Goal: Find contact information: Find contact information

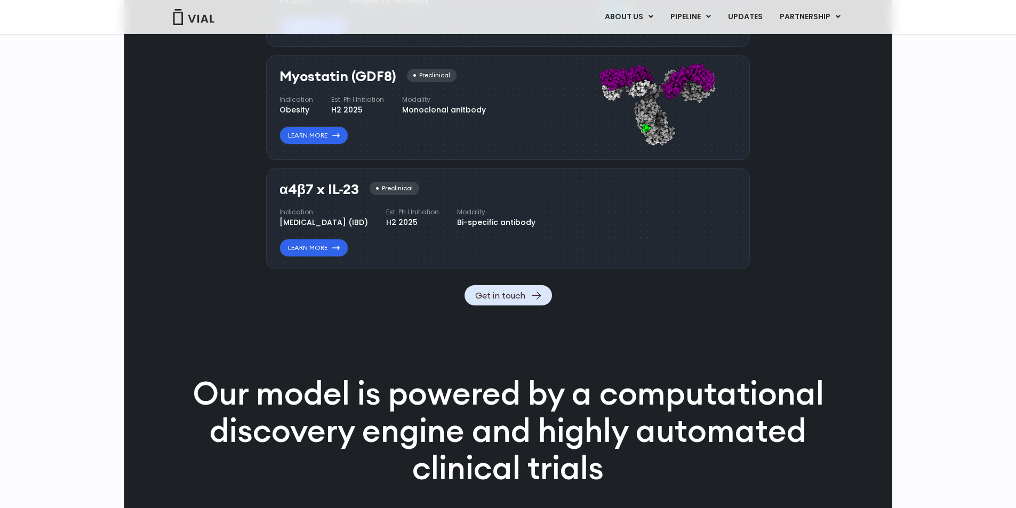
scroll to position [1173, 0]
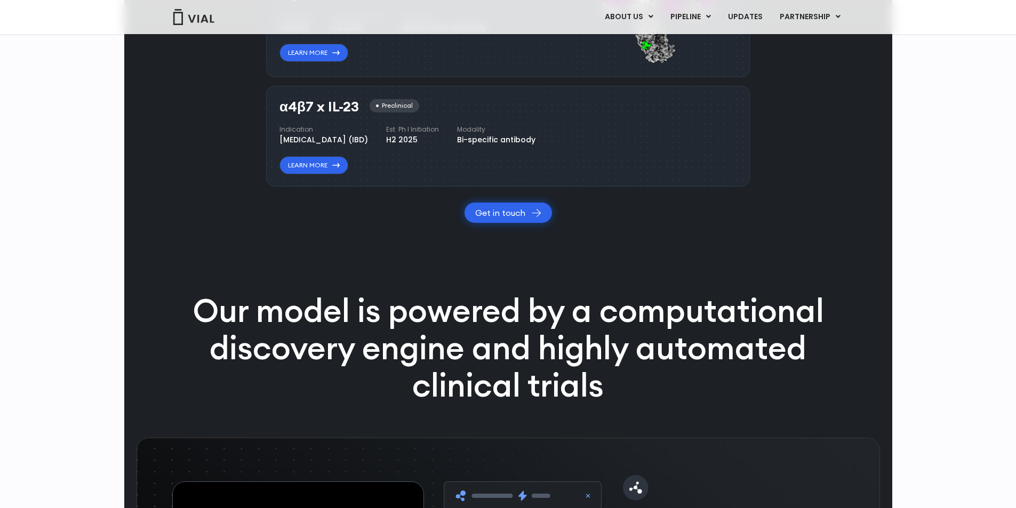
click at [504, 223] on link "Get in touch" at bounding box center [507, 213] width 87 height 20
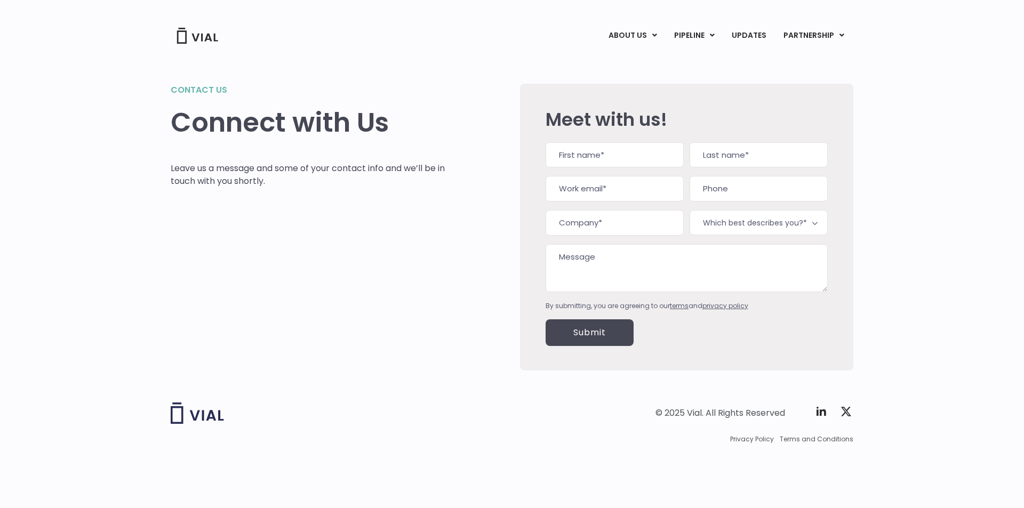
click at [446, 257] on div "Contact us Connect with Us Leave us a message and some of your contact info and…" at bounding box center [512, 227] width 683 height 287
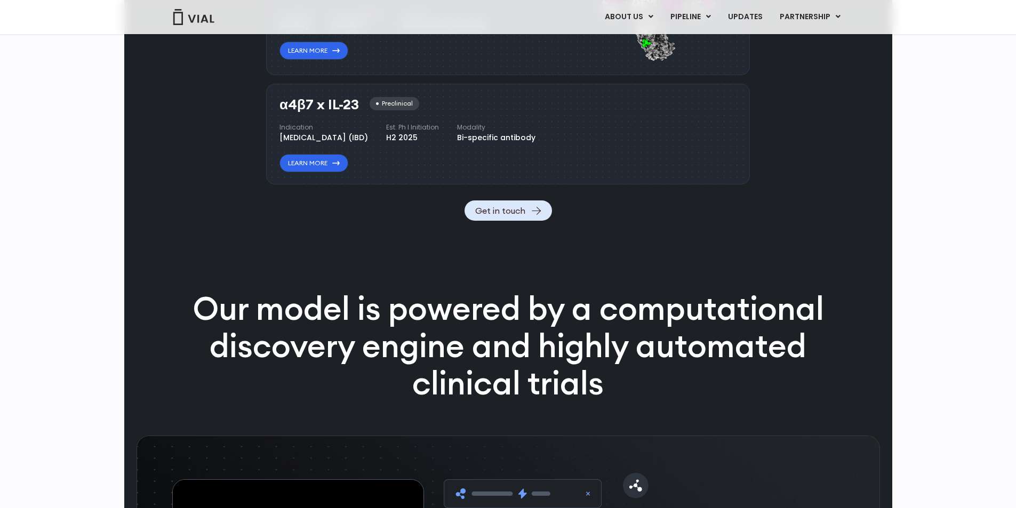
scroll to position [1173, 0]
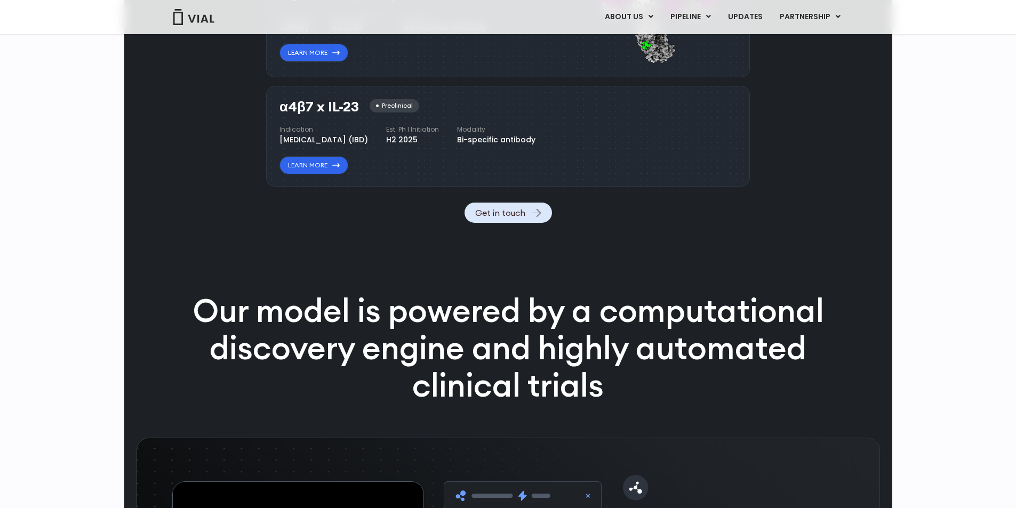
drag, startPoint x: 428, startPoint y: 232, endPoint x: 470, endPoint y: 245, distance: 44.4
click at [439, 146] on div "Est. Ph I Initiation H2 2025" at bounding box center [412, 135] width 53 height 21
click at [439, 146] on div "H2 2025" at bounding box center [412, 139] width 53 height 11
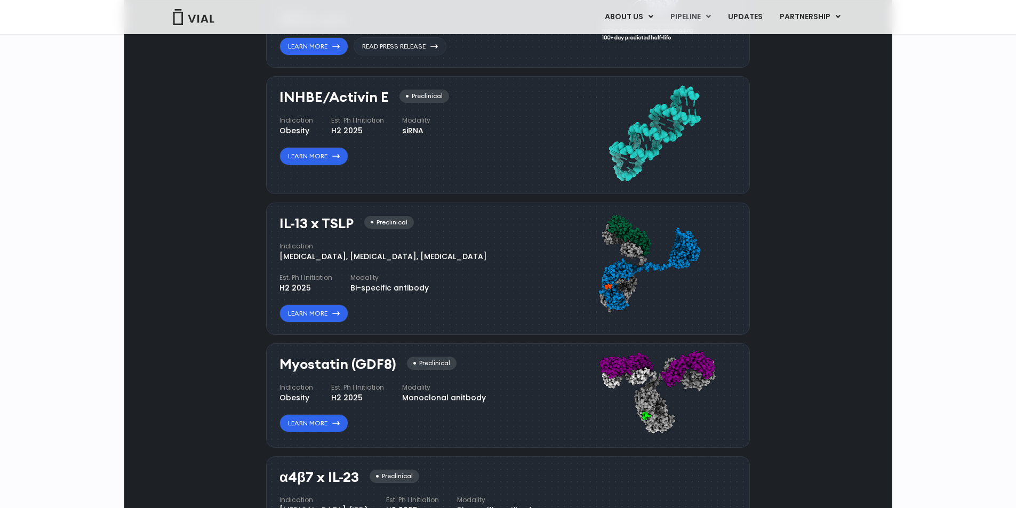
scroll to position [640, 0]
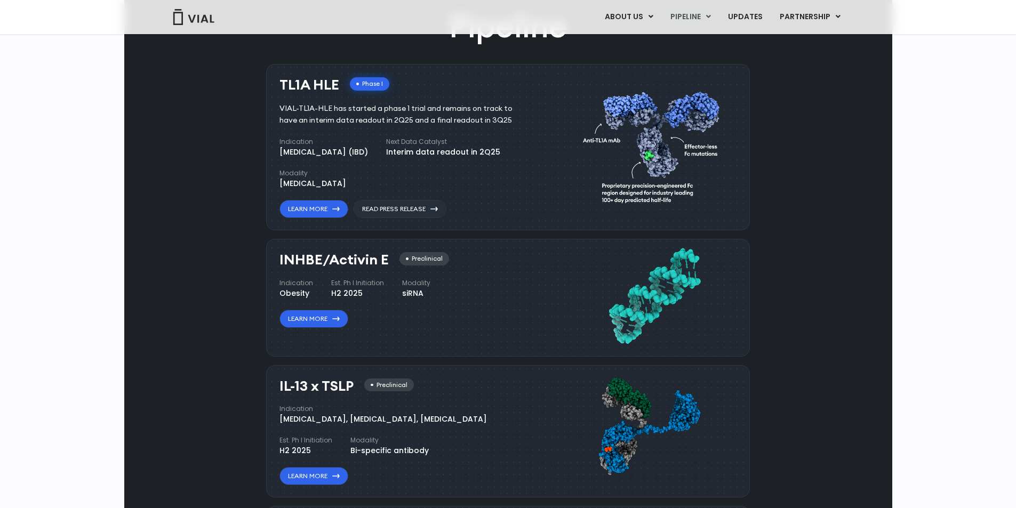
drag, startPoint x: 284, startPoint y: 184, endPoint x: 492, endPoint y: 279, distance: 228.6
click at [492, 219] on div "TL1A HLE Phase I VIAL-TL1A-HLE has started a phase 1 trial and remains on track…" at bounding box center [408, 147] width 258 height 141
click at [492, 189] on div "Indication Inflammatory bowel disease (IBD) Next Data Catalyst Interim data rea…" at bounding box center [408, 163] width 258 height 52
click at [398, 218] on link "Read Press Release" at bounding box center [400, 209] width 93 height 18
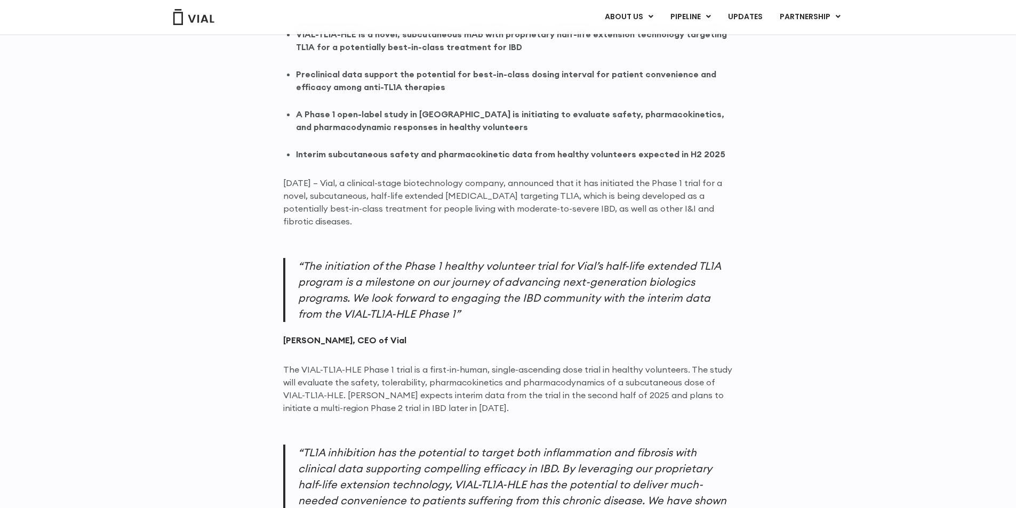
scroll to position [693, 0]
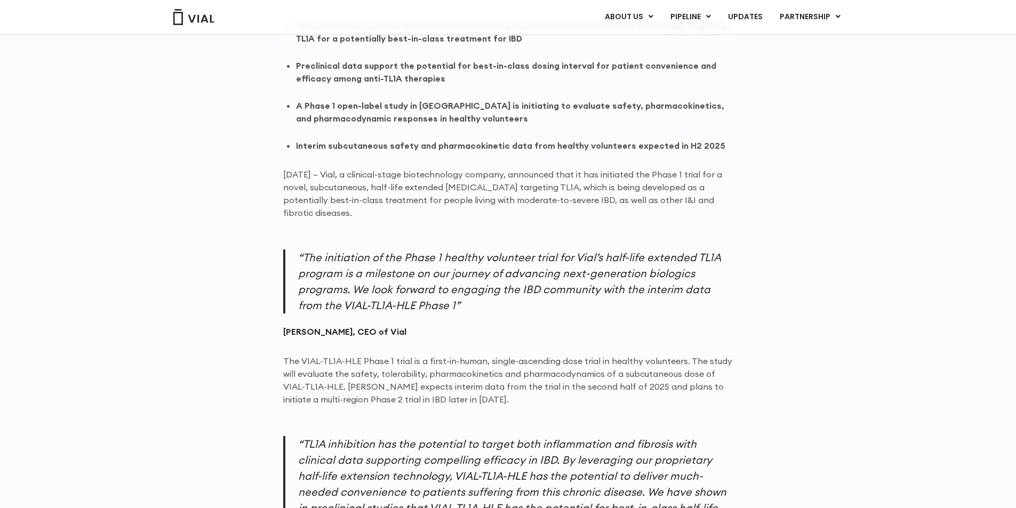
drag, startPoint x: 293, startPoint y: 180, endPoint x: 724, endPoint y: 213, distance: 431.6
click at [724, 213] on p "[DATE] – Vial, a clinical-stage biotechnology company, announced that it has in…" at bounding box center [508, 193] width 450 height 51
click at [122, 301] on div "Back to Resources Press Releases June 13, 2025 Vial Initiating Phase 1 Healthy …" at bounding box center [508, 309] width 1016 height 1915
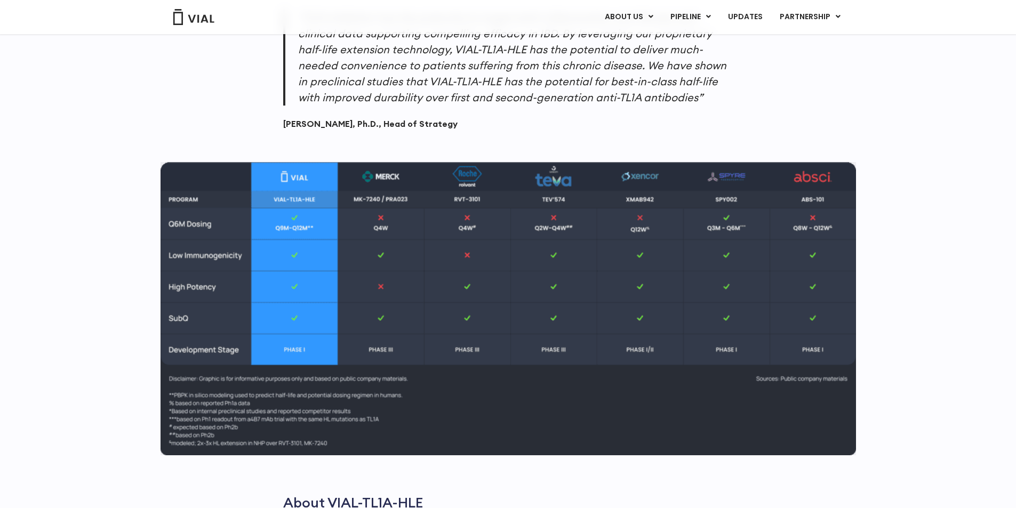
scroll to position [1173, 0]
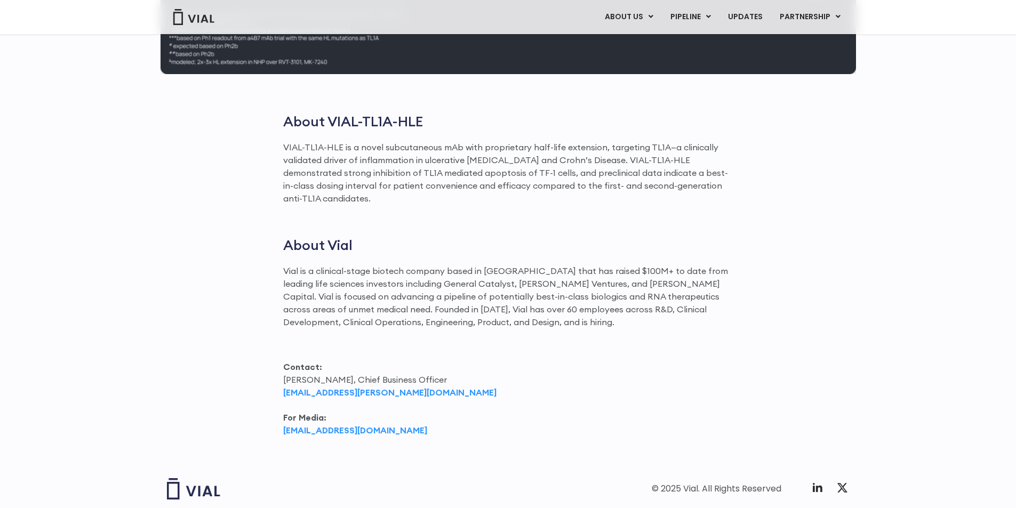
scroll to position [1543, 0]
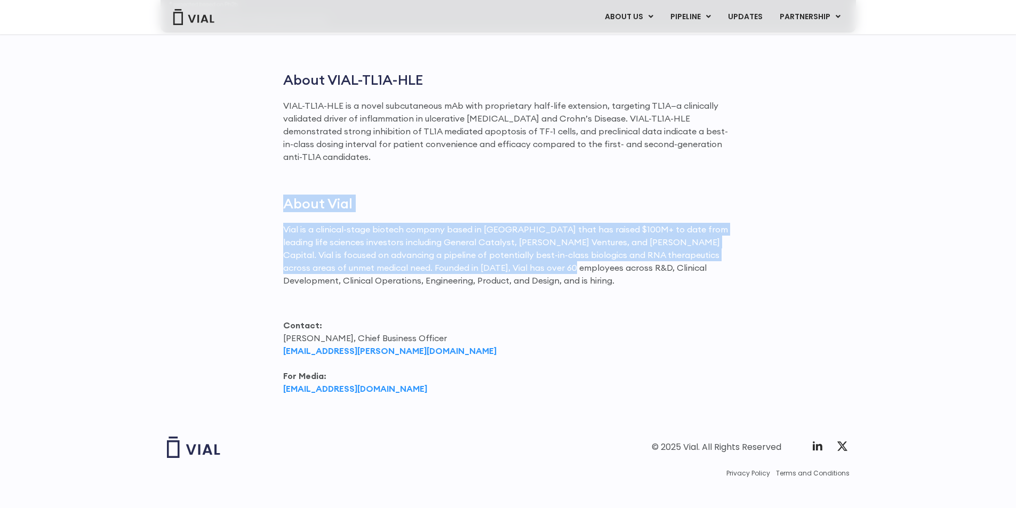
drag, startPoint x: 287, startPoint y: 190, endPoint x: 540, endPoint y: 261, distance: 261.8
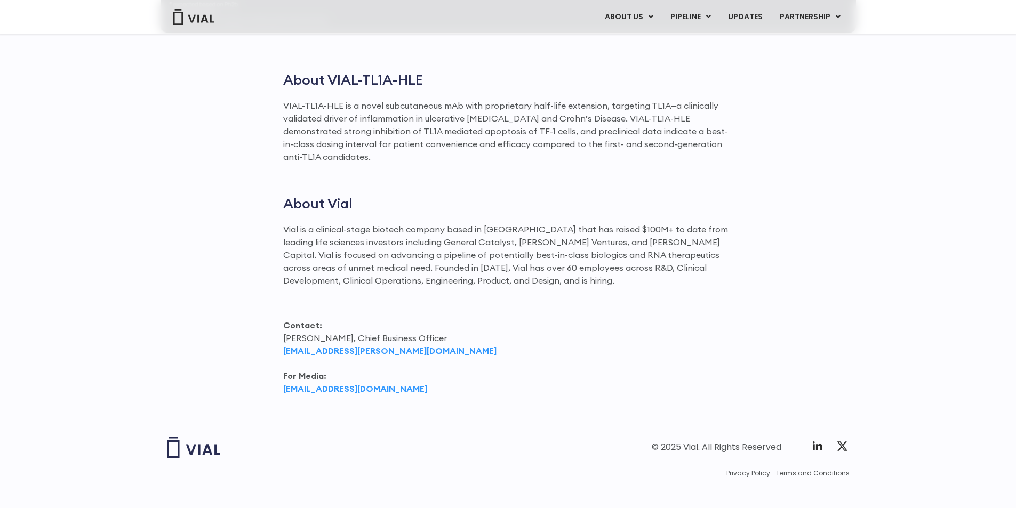
click at [540, 262] on p "Vial is a clinical-stage biotech company based in San Francisco that has raised…" at bounding box center [508, 255] width 450 height 64
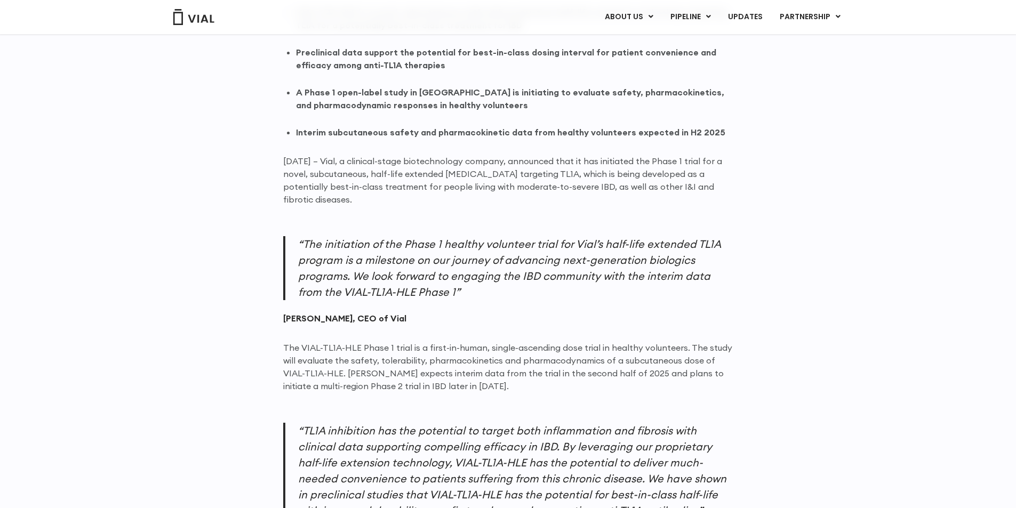
scroll to position [583, 0]
